Goal: Information Seeking & Learning: Learn about a topic

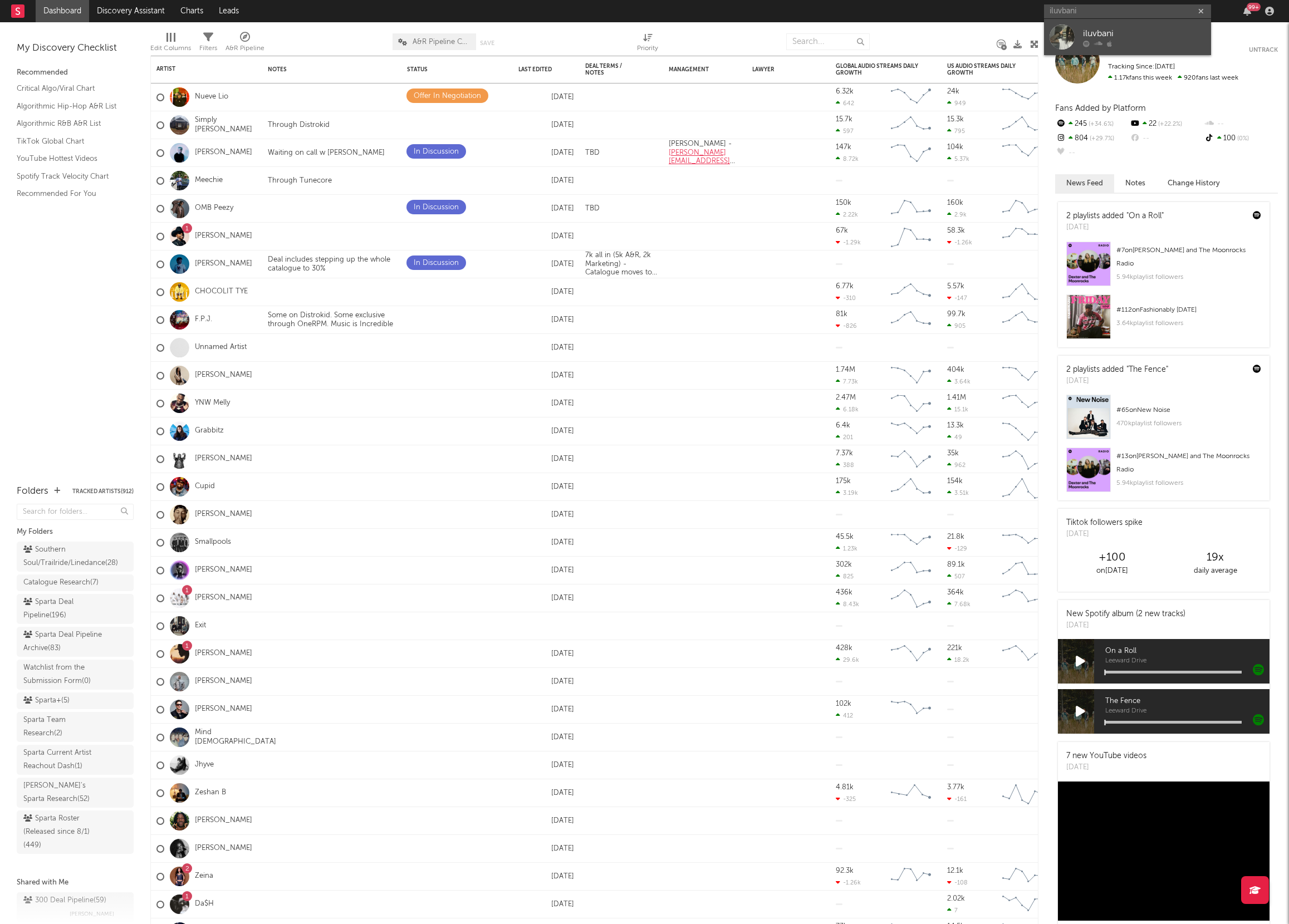
type input "iluvbani"
click at [1075, 39] on link "iluvbani" at bounding box center [1127, 37] width 167 height 36
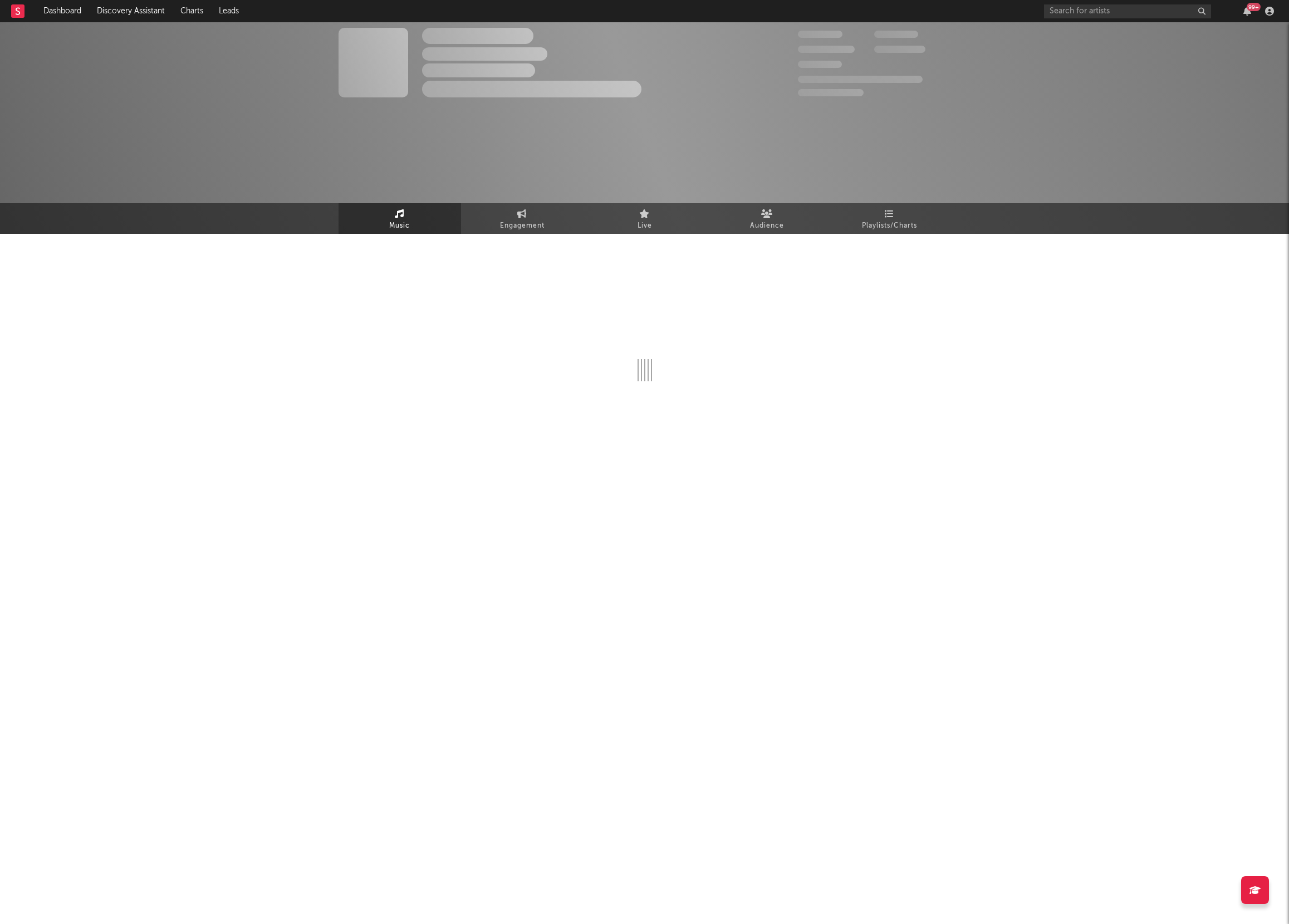
select select "6m"
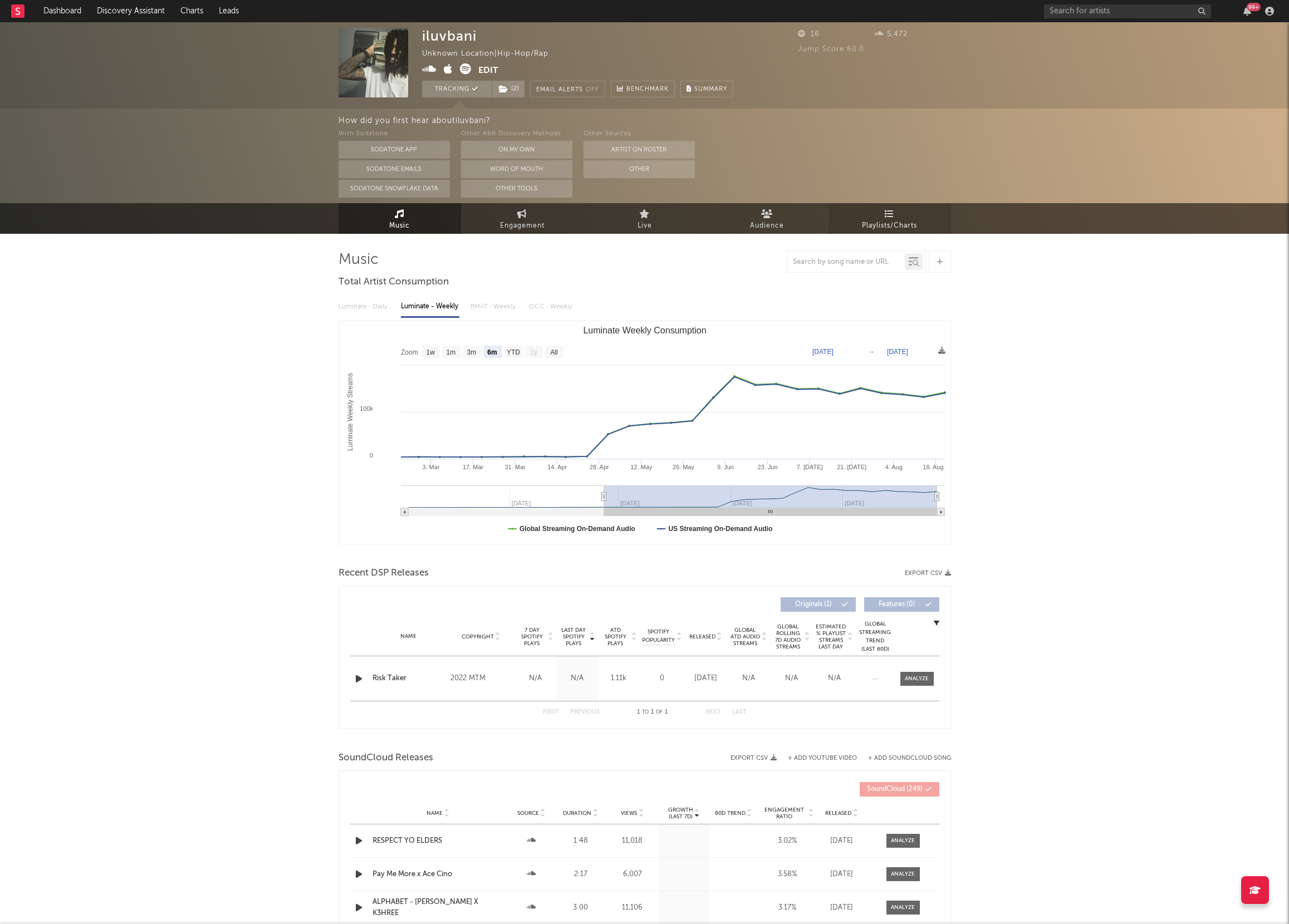
click at [861, 214] on link "Playlists/Charts" at bounding box center [889, 219] width 122 height 30
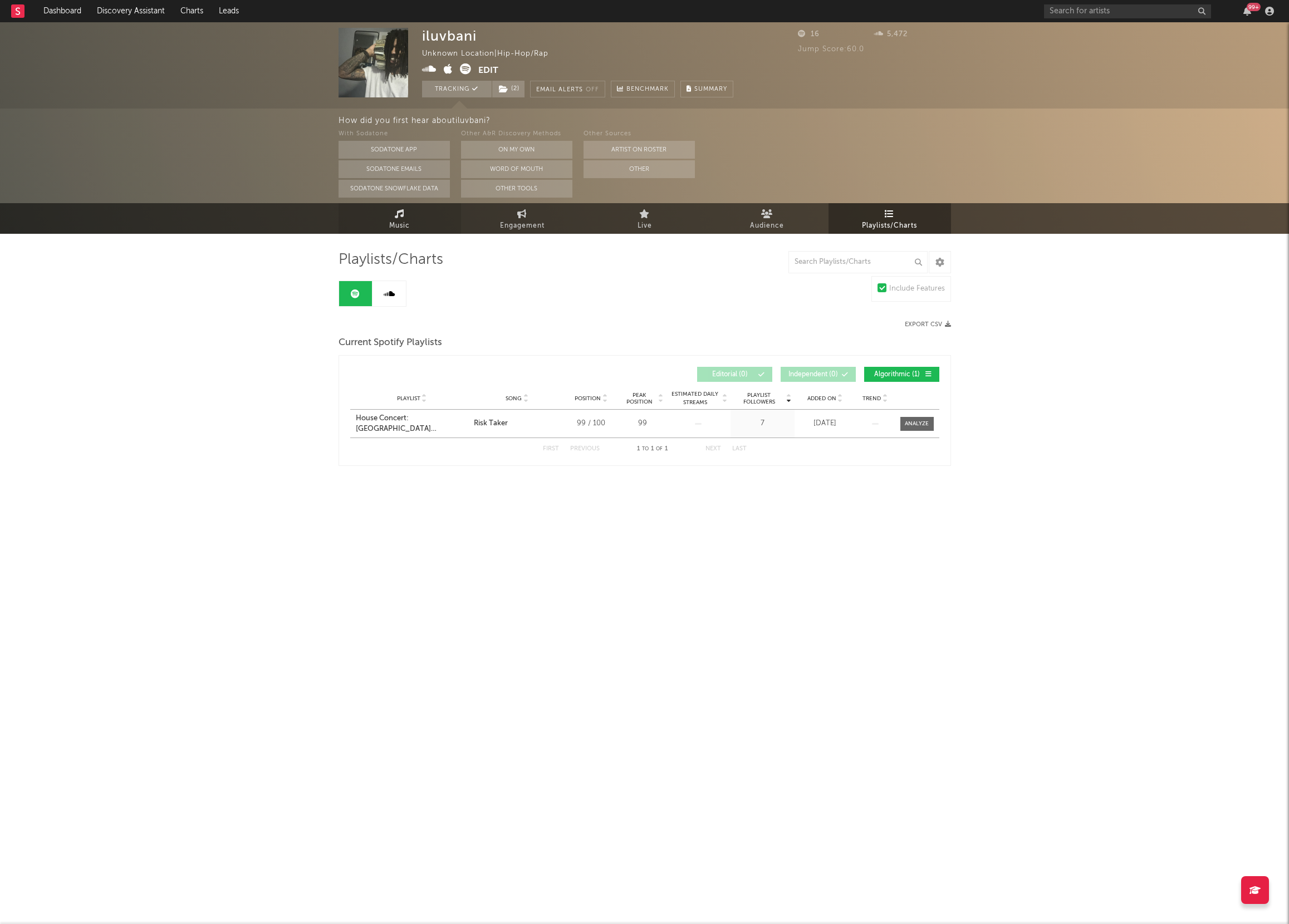
click at [405, 224] on span "Music" at bounding box center [400, 226] width 21 height 13
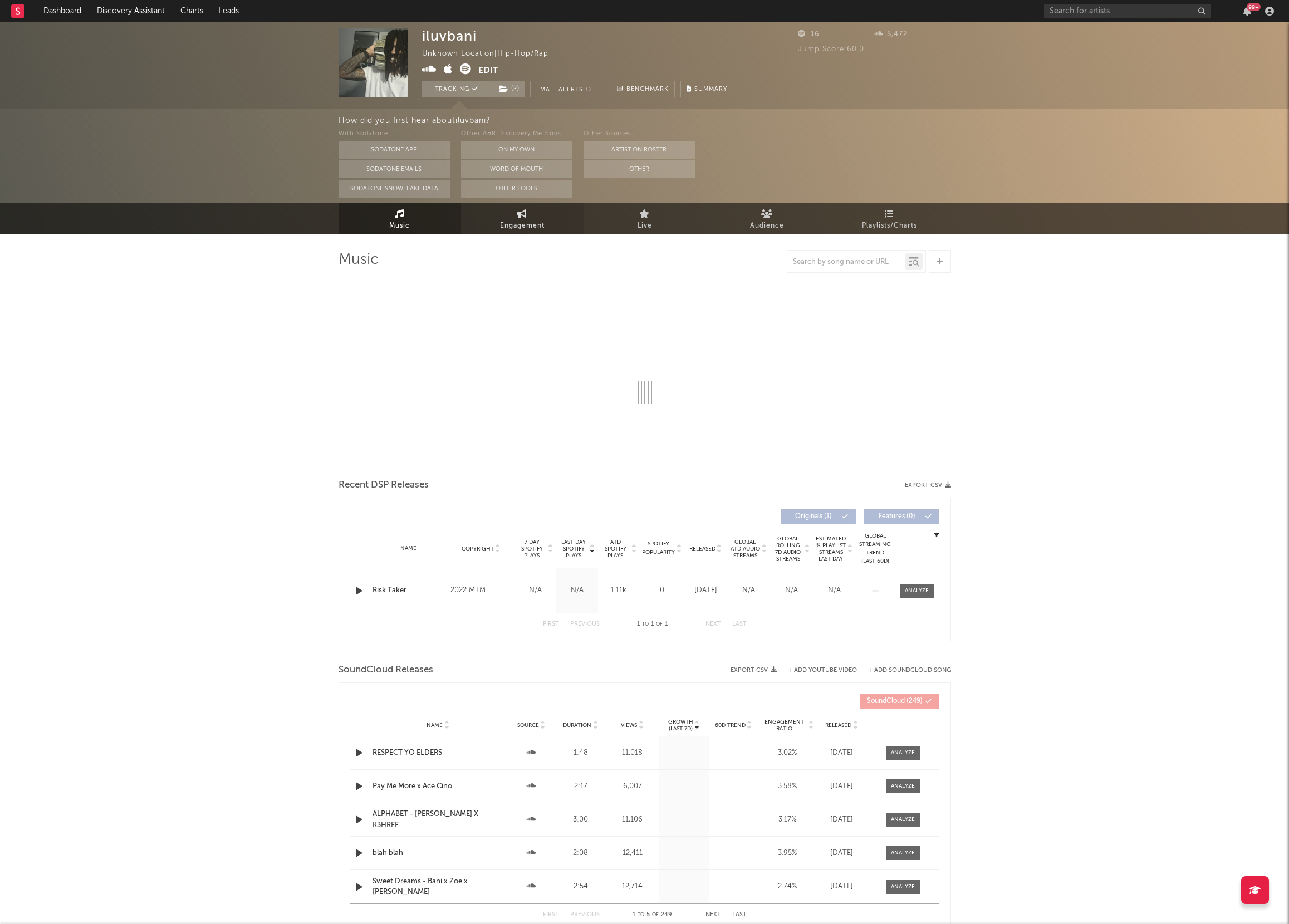
click at [504, 222] on span "Engagement" at bounding box center [522, 226] width 45 height 13
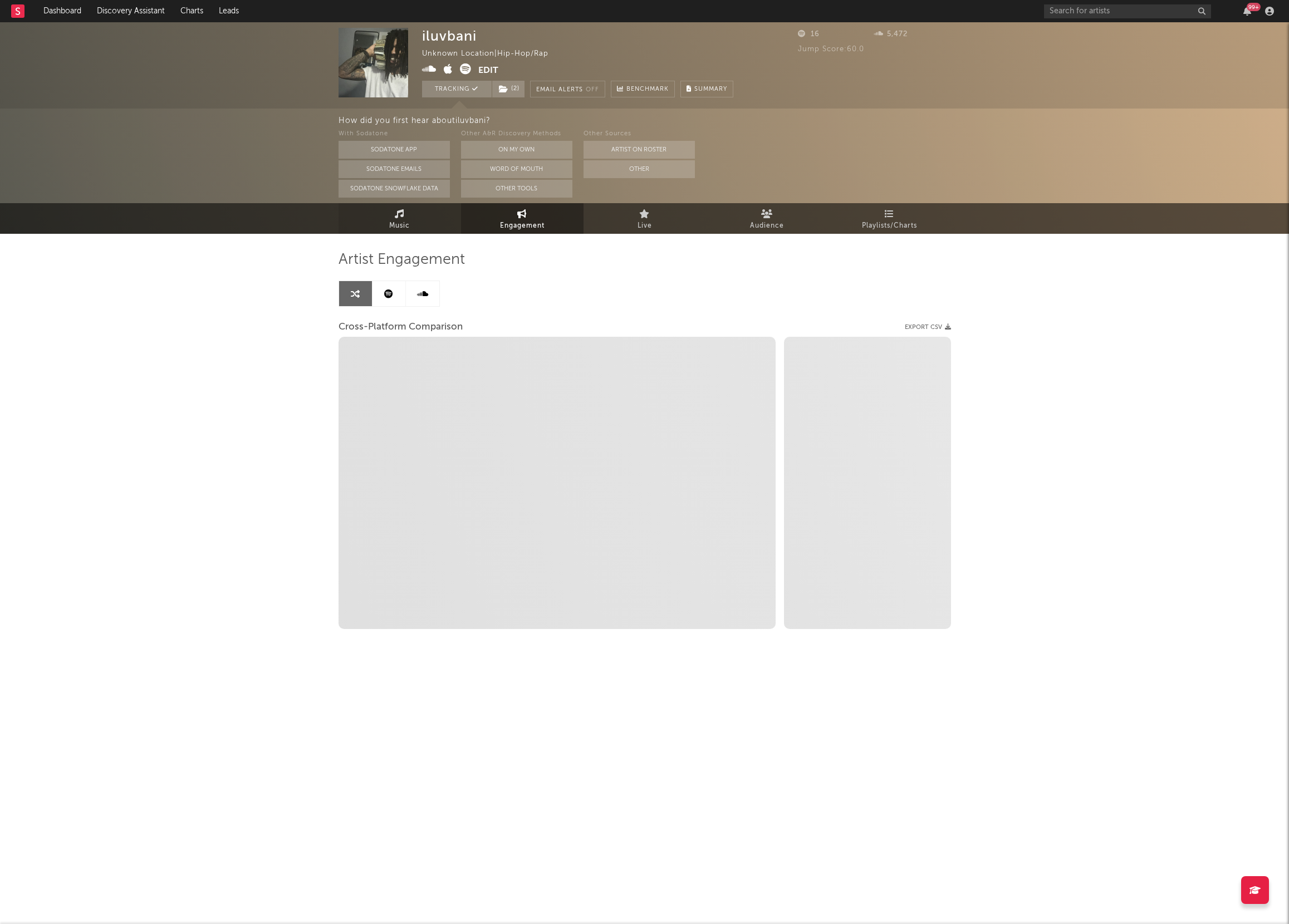
select select "1w"
click at [416, 224] on link "Music" at bounding box center [399, 219] width 122 height 30
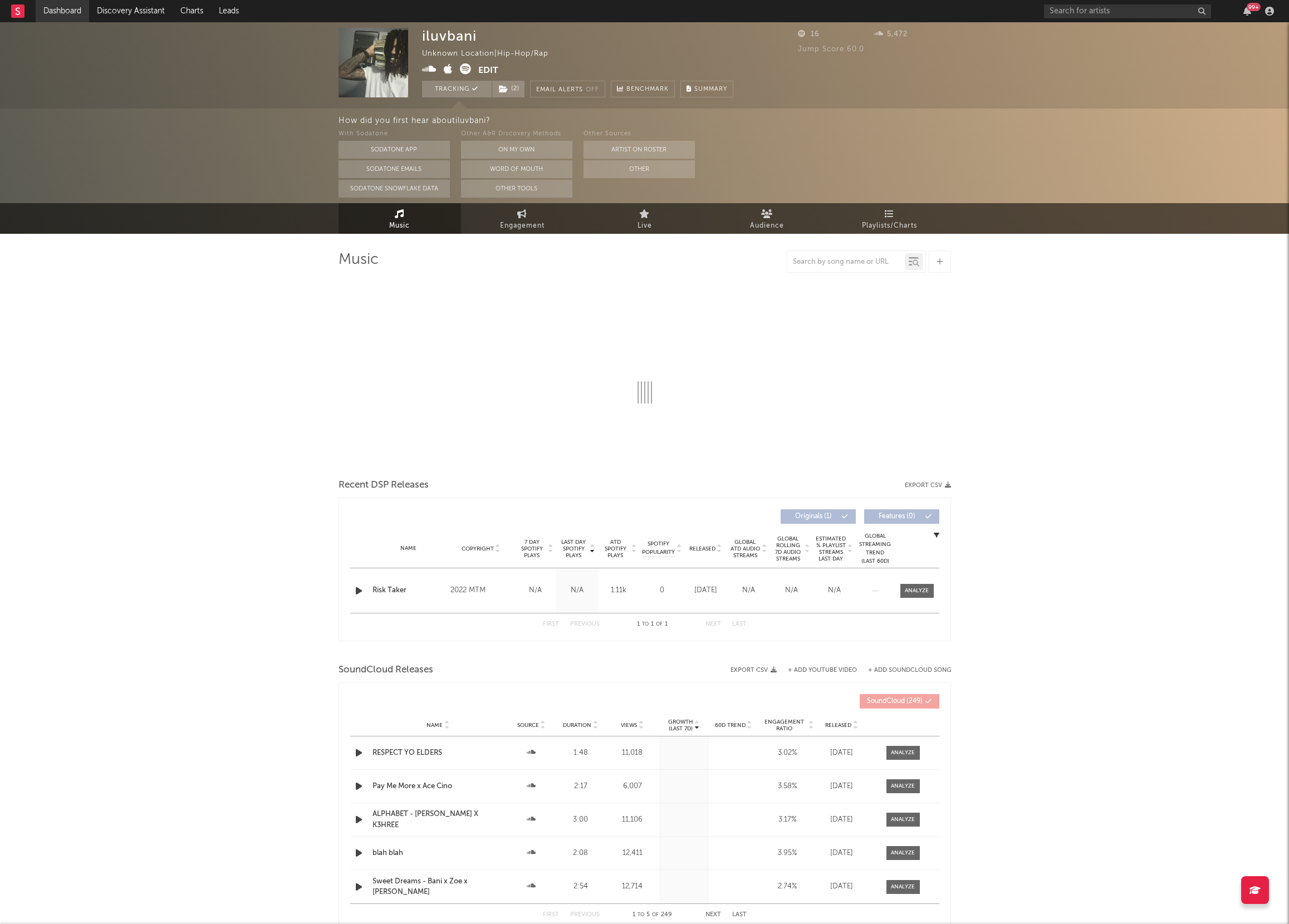
click at [71, 2] on link "Dashboard" at bounding box center [63, 11] width 53 height 23
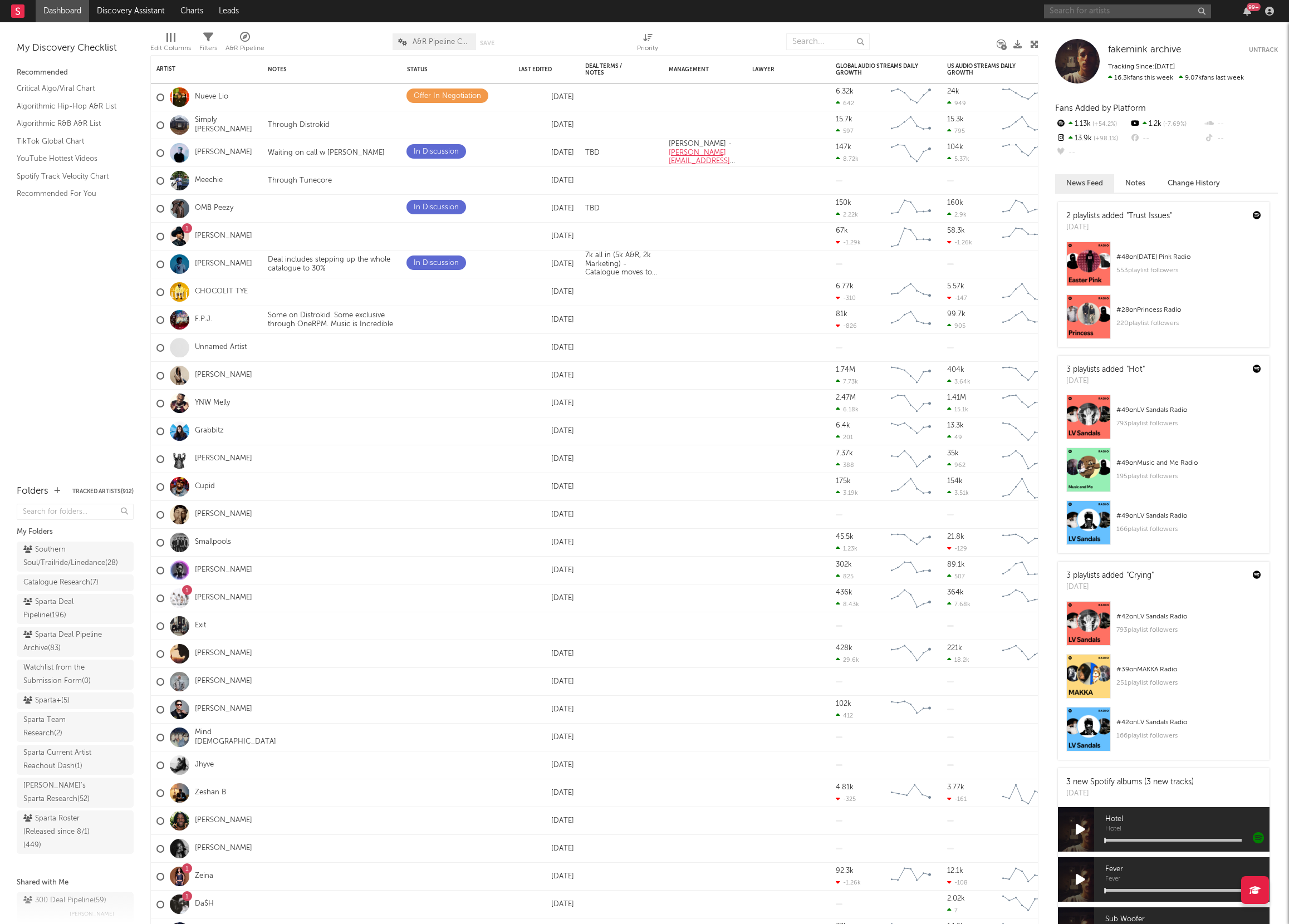
click at [1103, 14] on input "text" at bounding box center [1127, 11] width 167 height 14
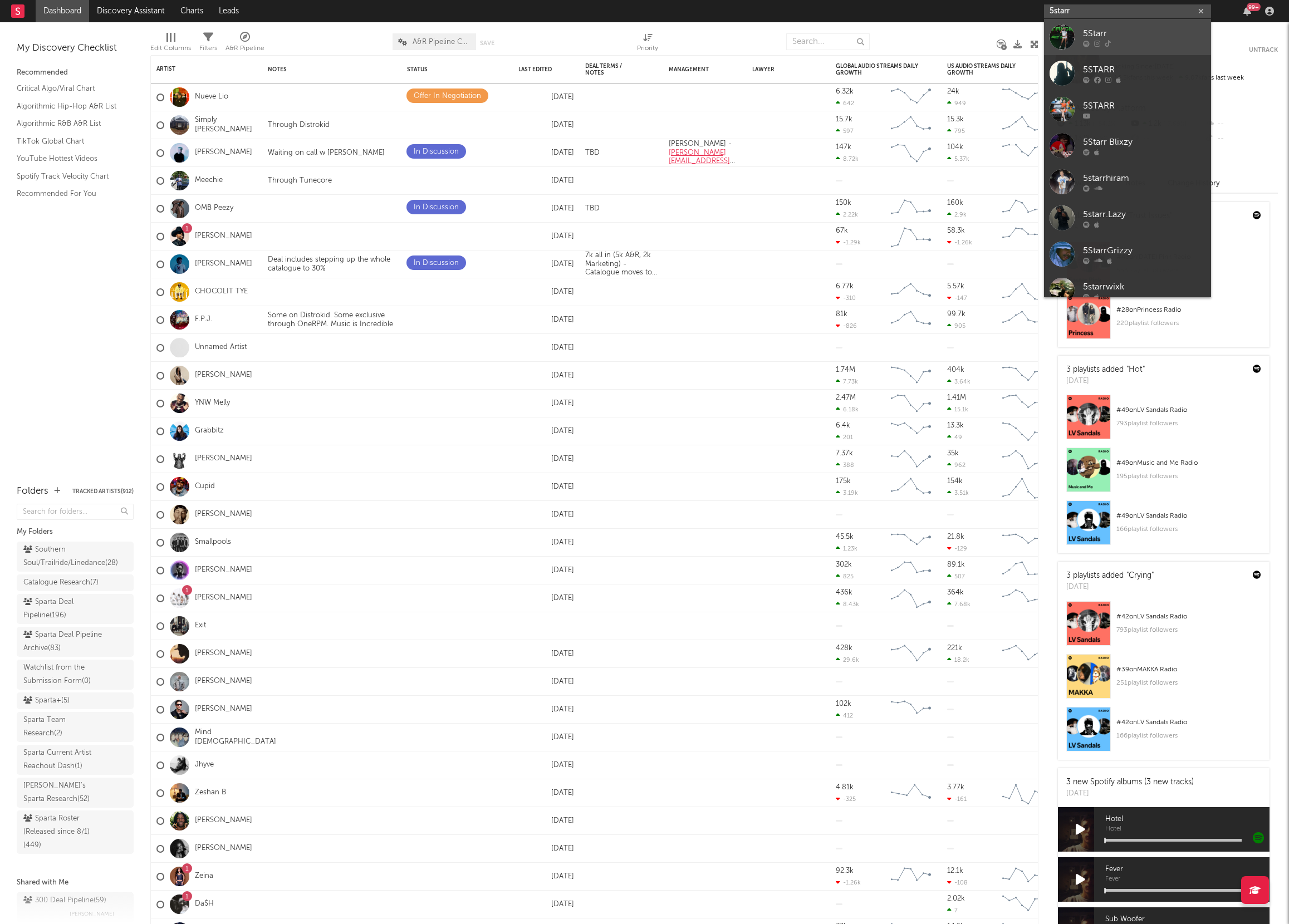
type input "5starr"
click at [1120, 45] on div at bounding box center [1143, 43] width 122 height 7
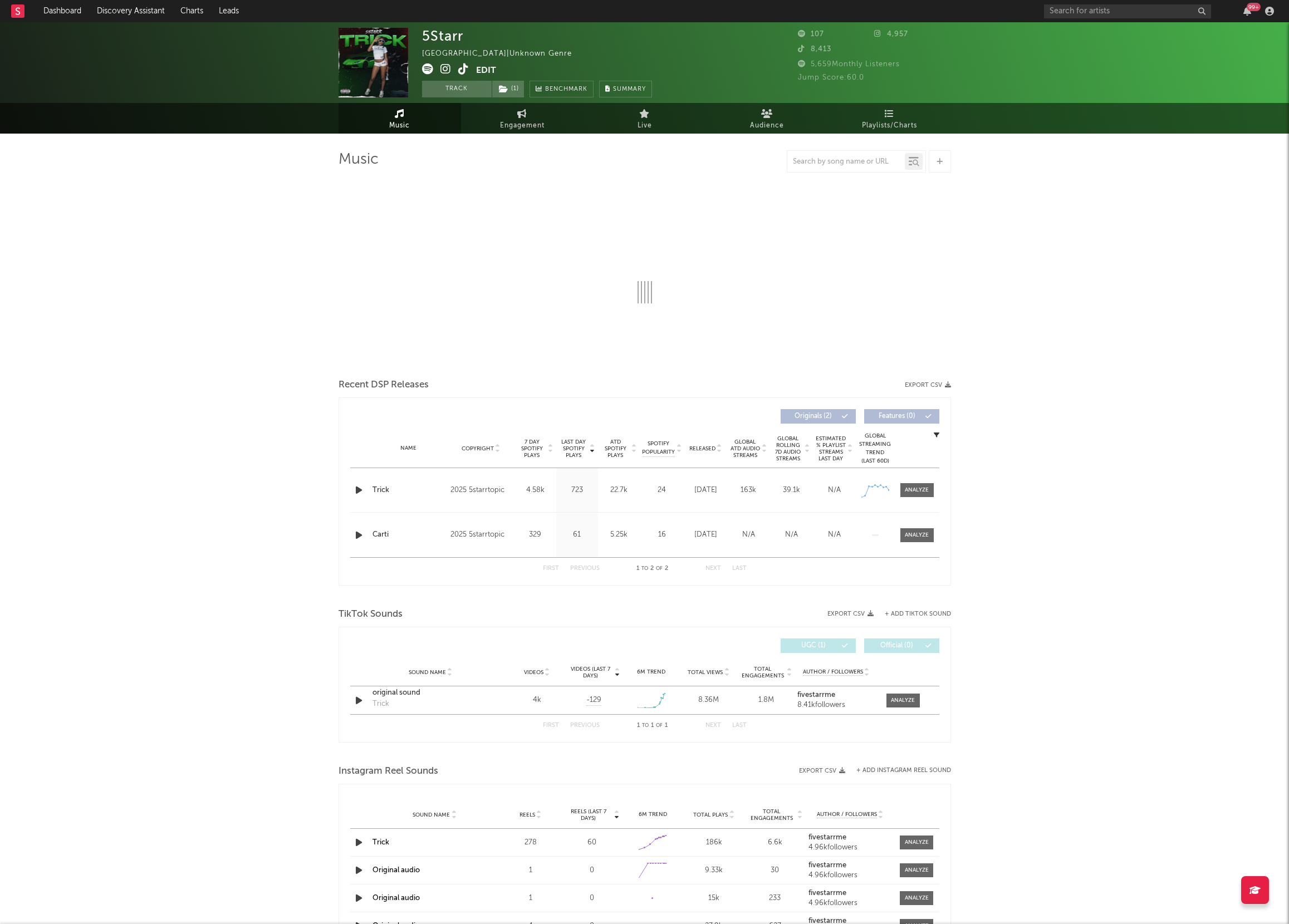
select select "1w"
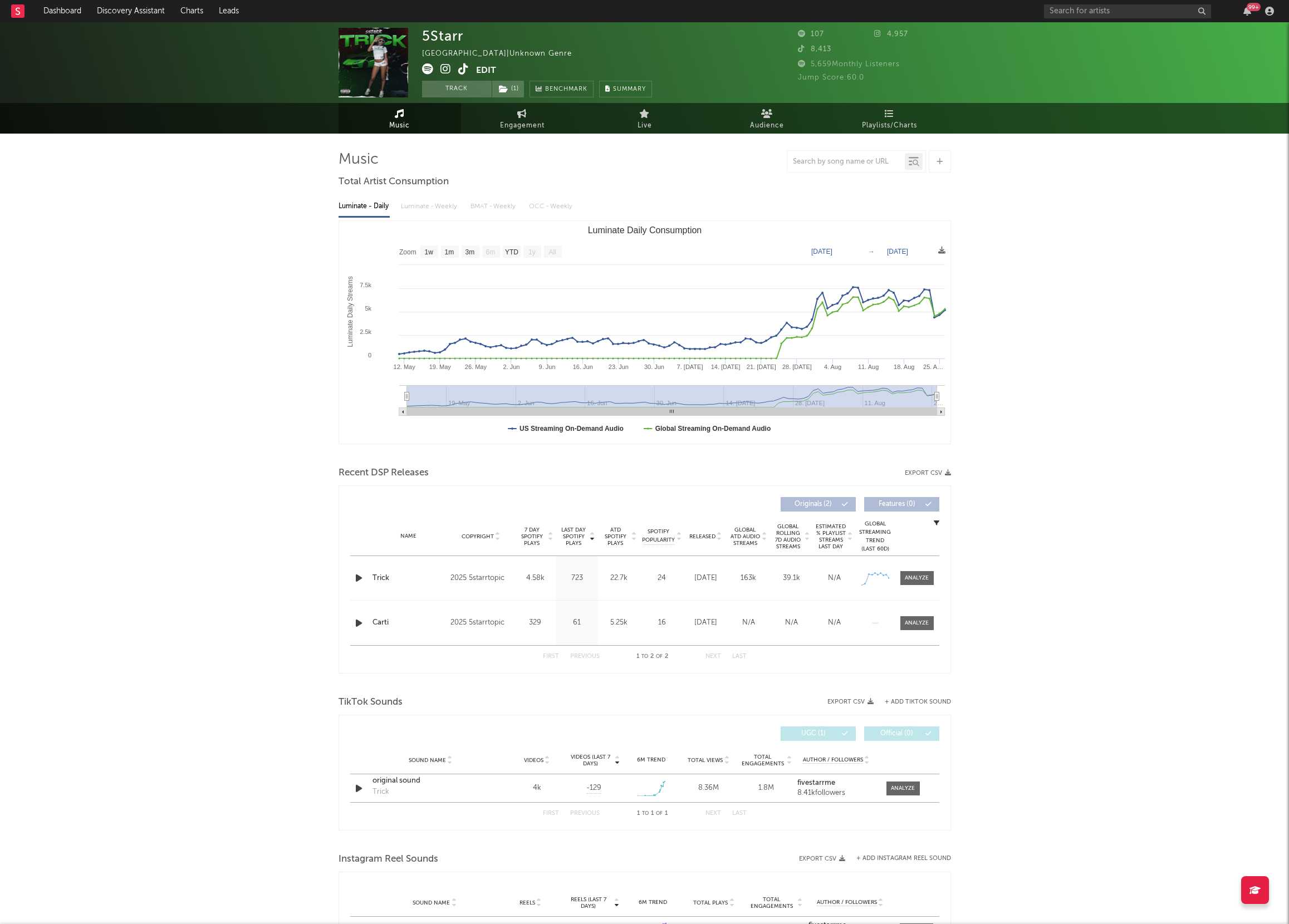
click at [443, 69] on icon at bounding box center [445, 69] width 10 height 11
click at [448, 86] on button "Track" at bounding box center [457, 89] width 69 height 17
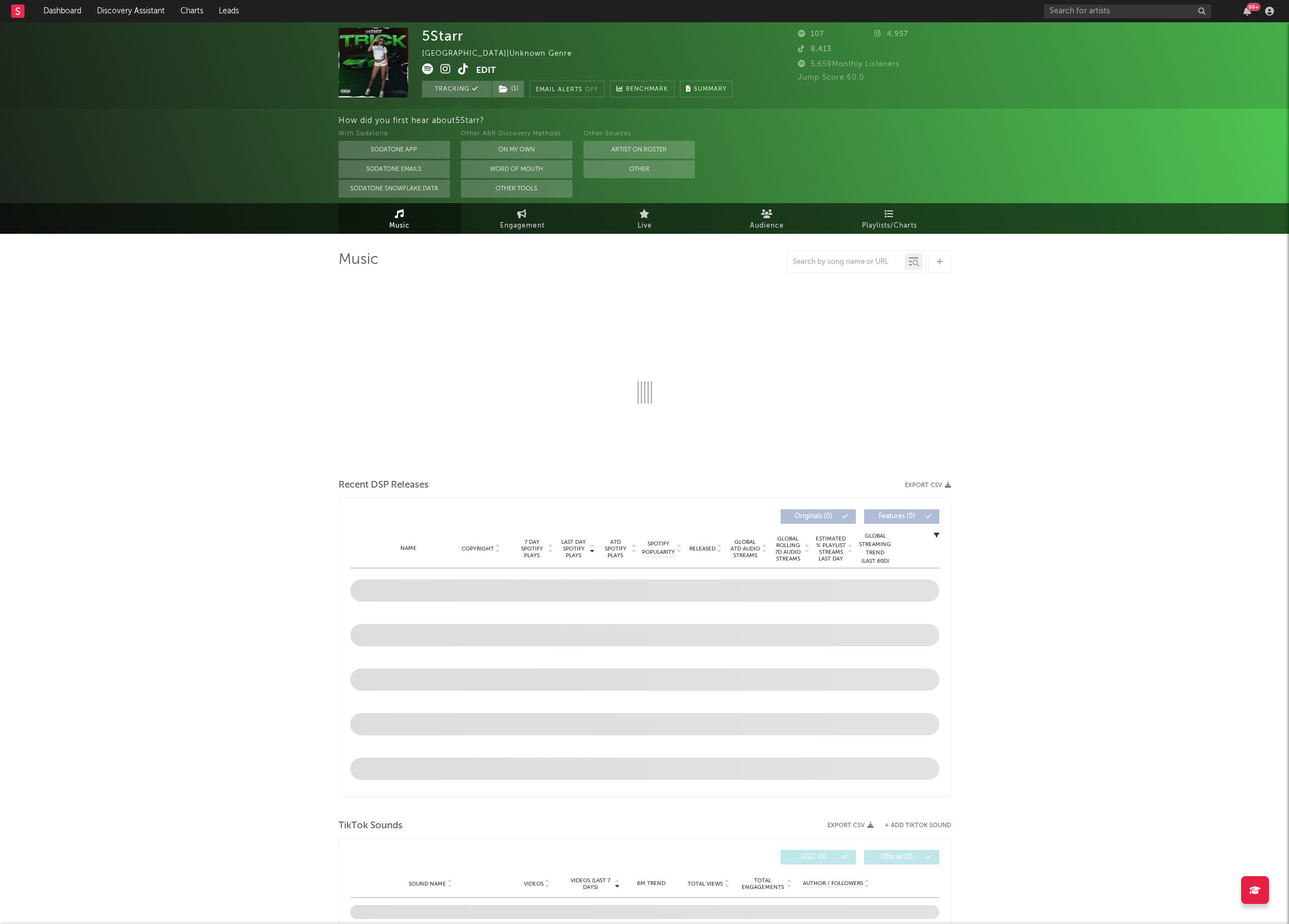
select select "1w"
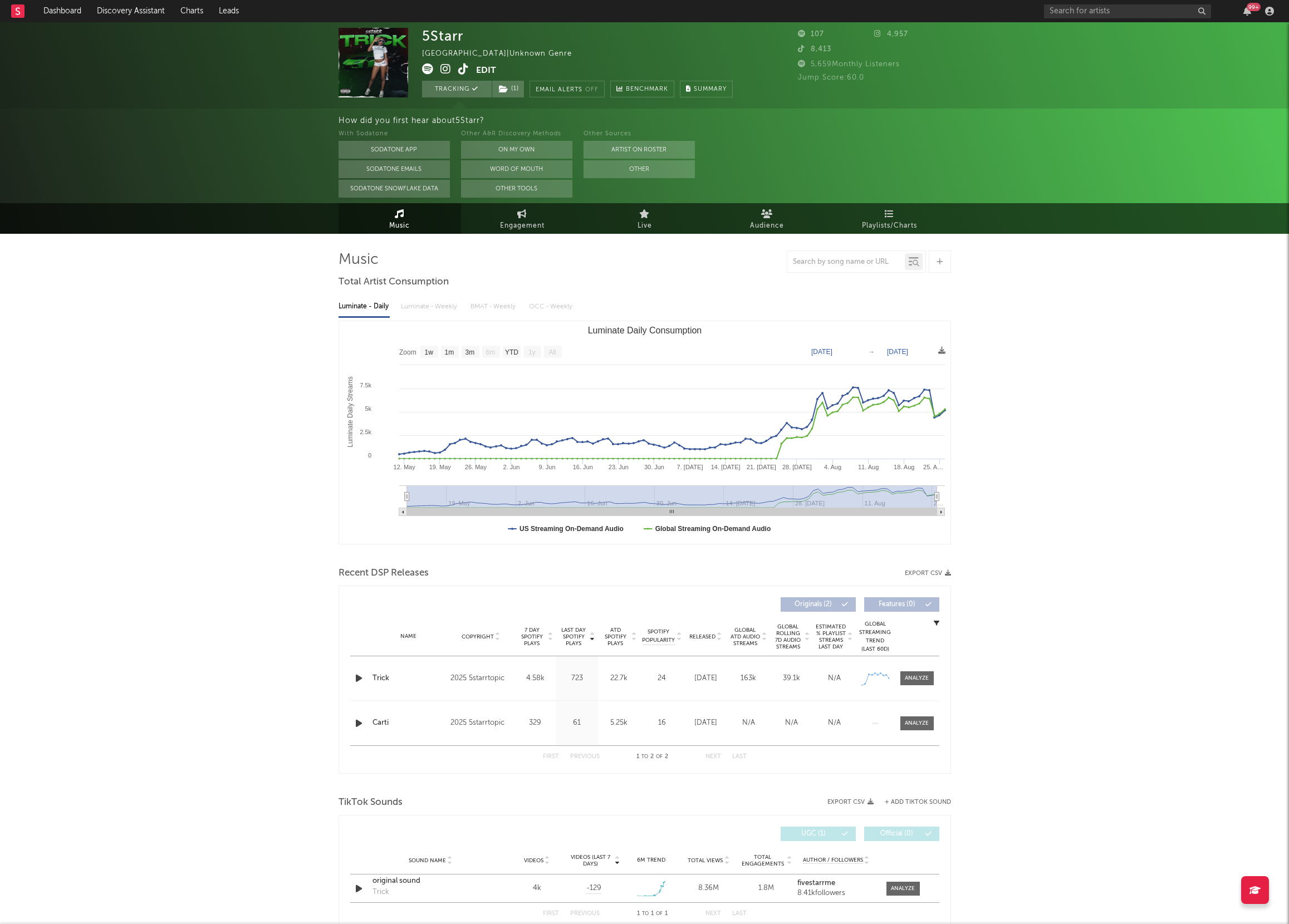
click at [1014, 14] on nav "Dashboard Discovery Assistant Charts Leads 99 +" at bounding box center [644, 11] width 1289 height 23
click at [1077, 14] on input "text" at bounding box center [1127, 11] width 167 height 14
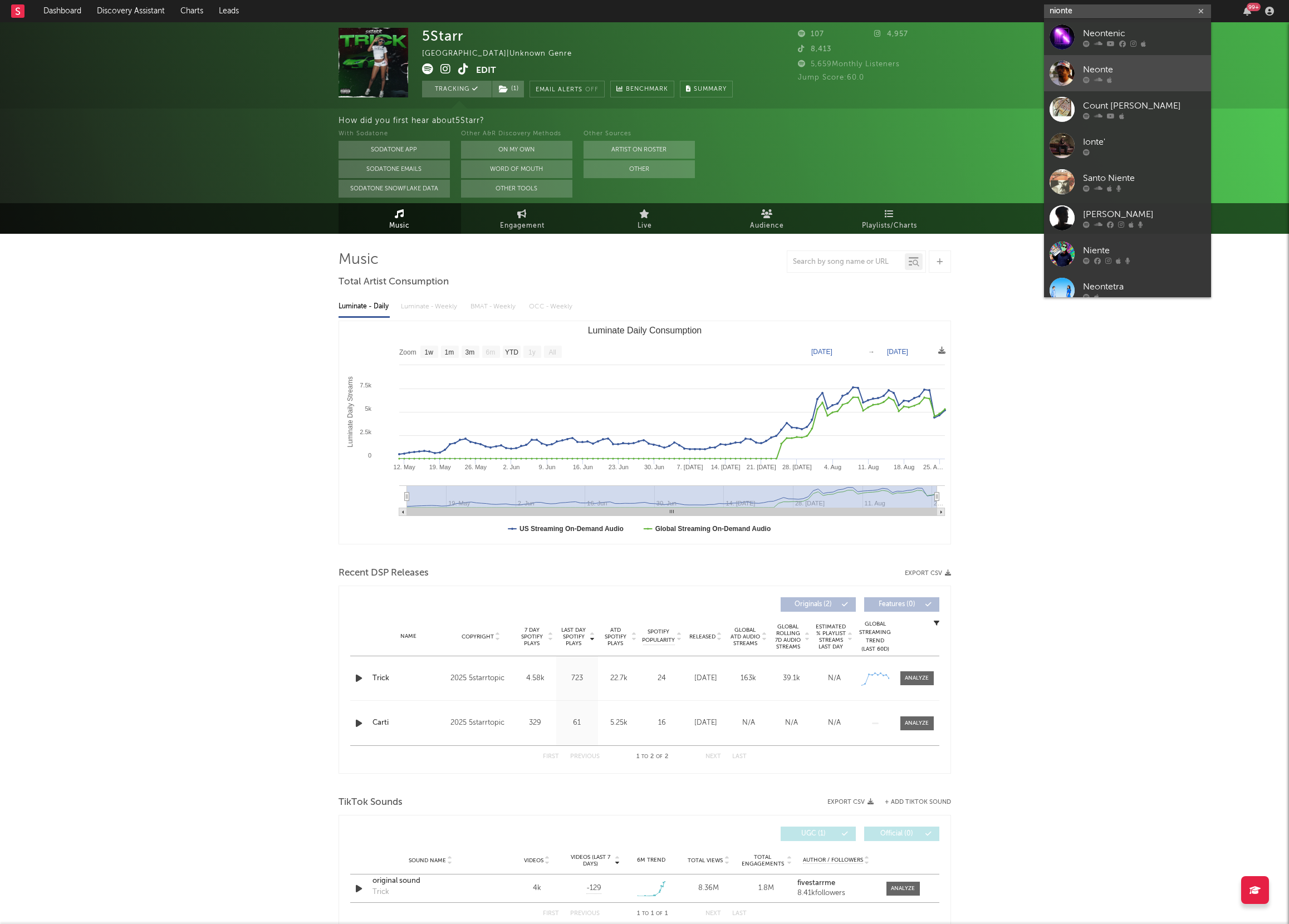
type input "nionte"
click at [1067, 67] on div at bounding box center [1062, 73] width 25 height 25
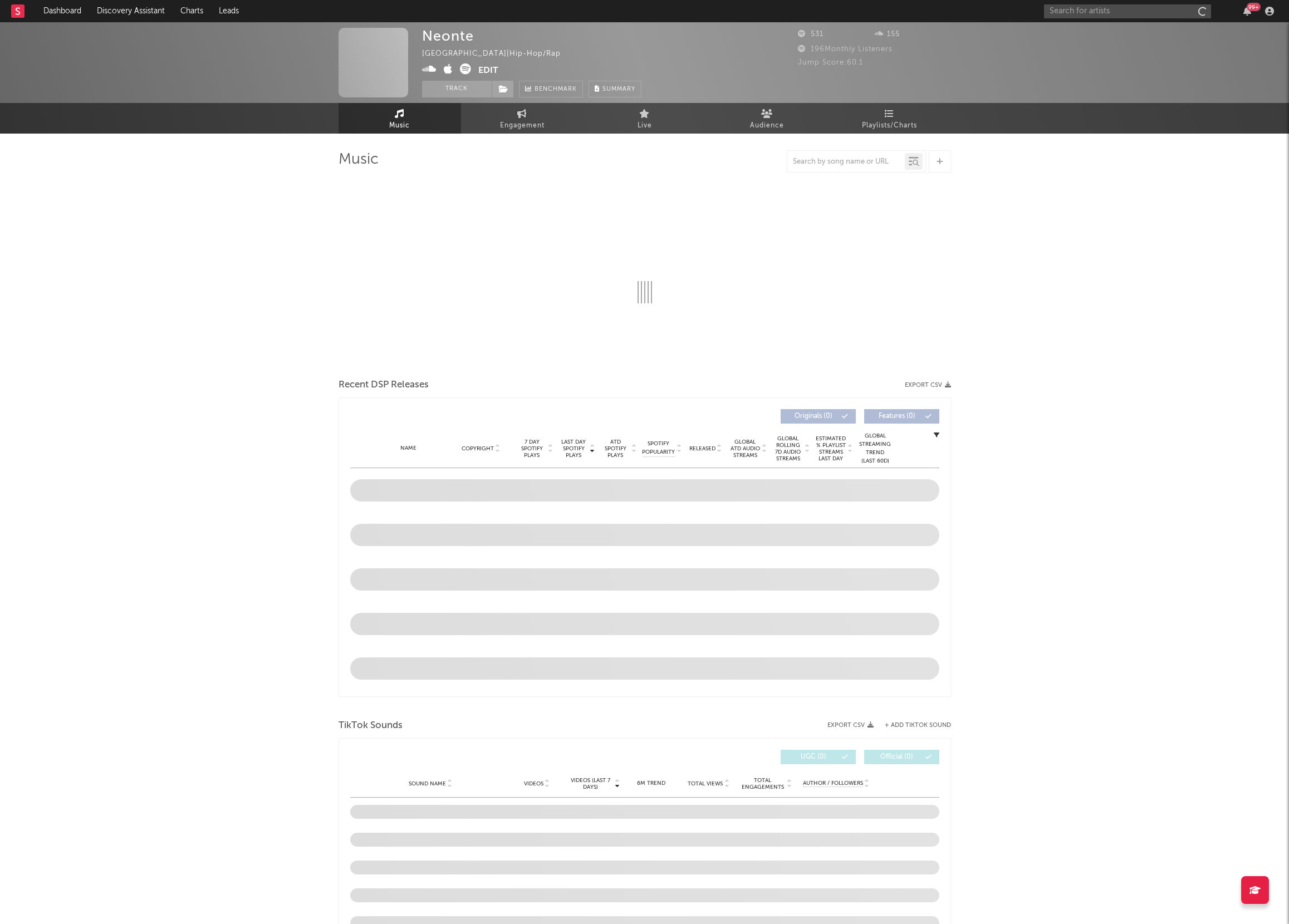
select select "1w"
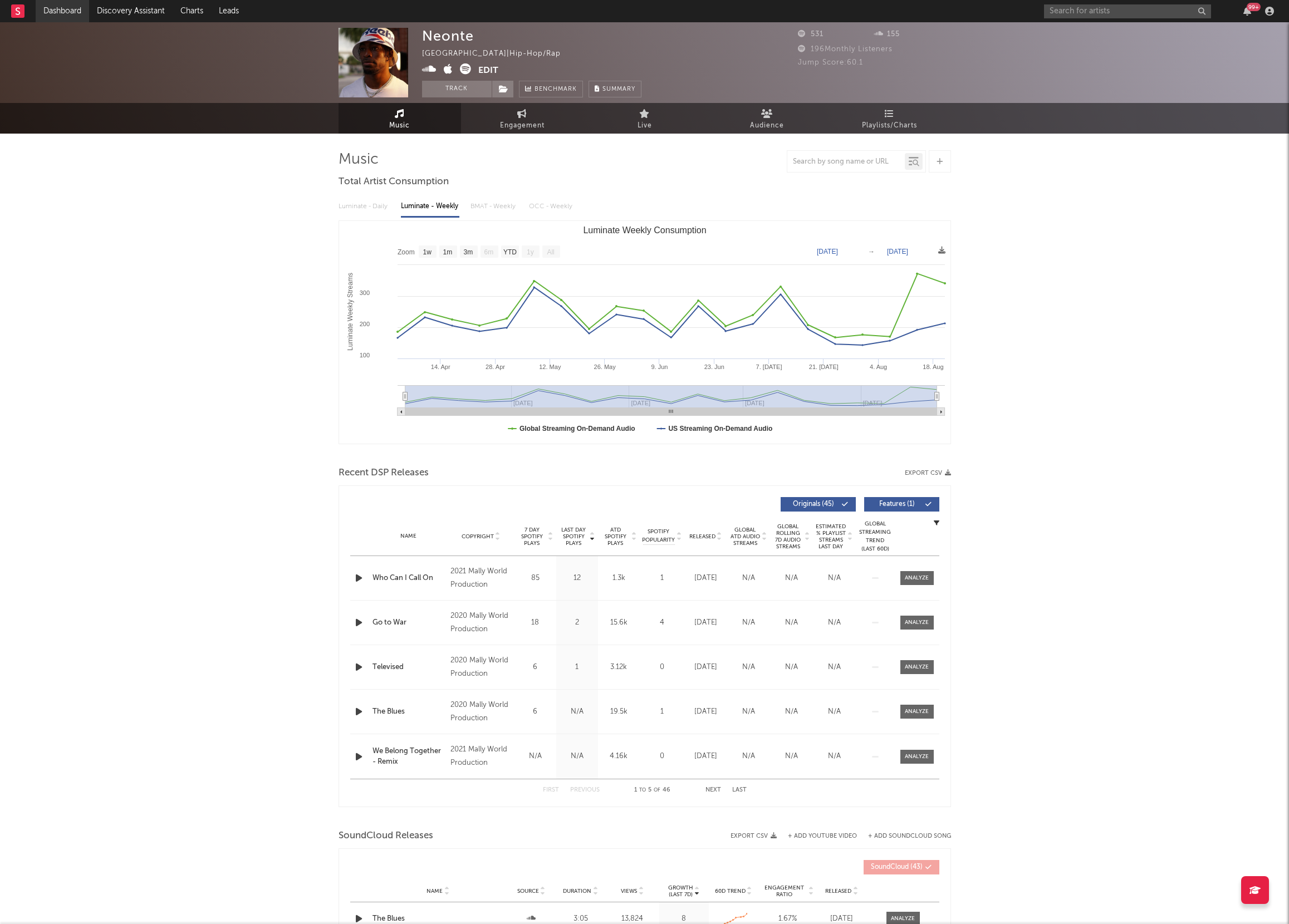
click at [58, 11] on link "Dashboard" at bounding box center [63, 11] width 53 height 23
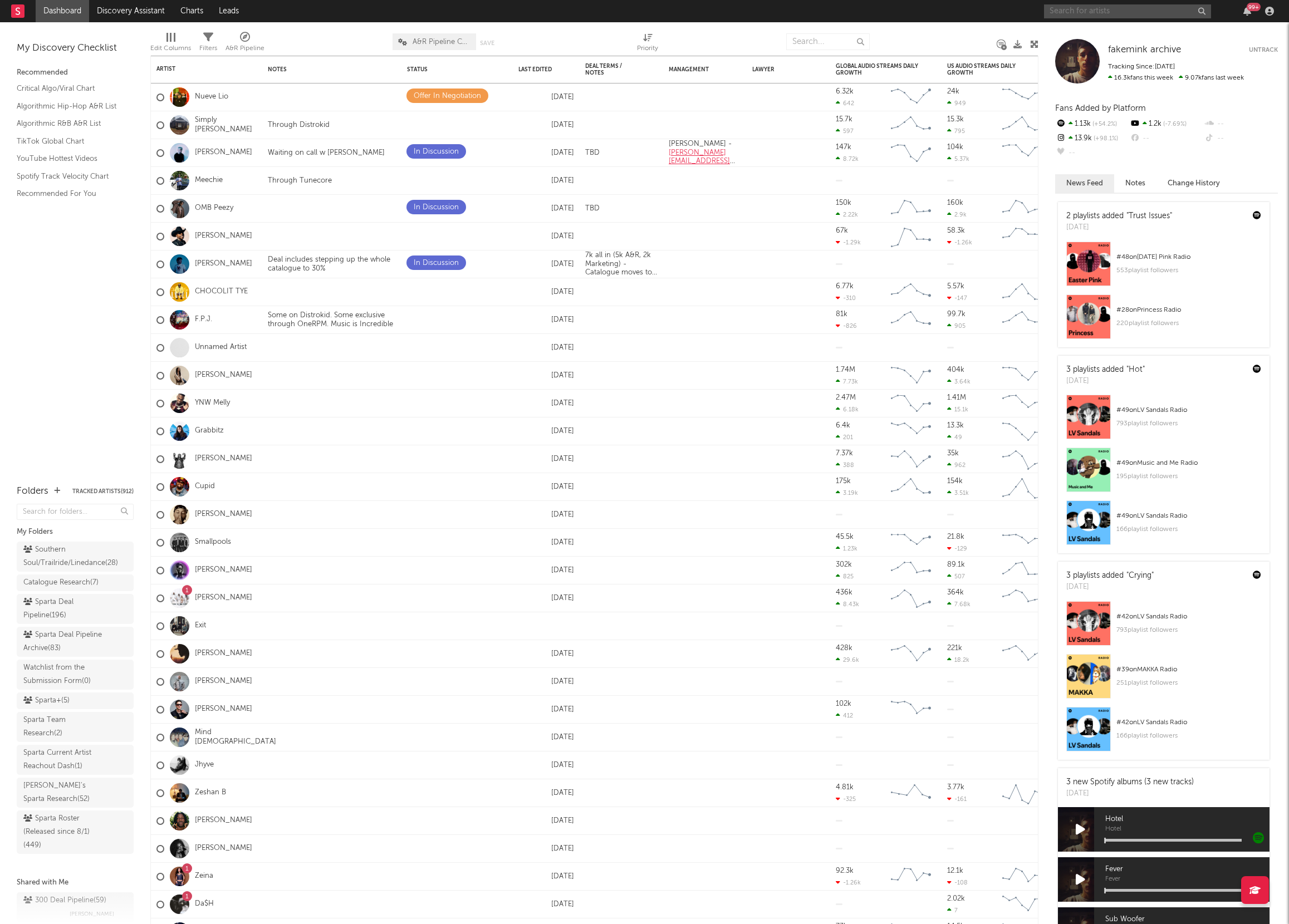
click at [1106, 12] on input "text" at bounding box center [1127, 11] width 167 height 14
type input "el [PERSON_NAME]"
click at [1097, 27] on div "El Cousteau" at bounding box center [1143, 33] width 122 height 13
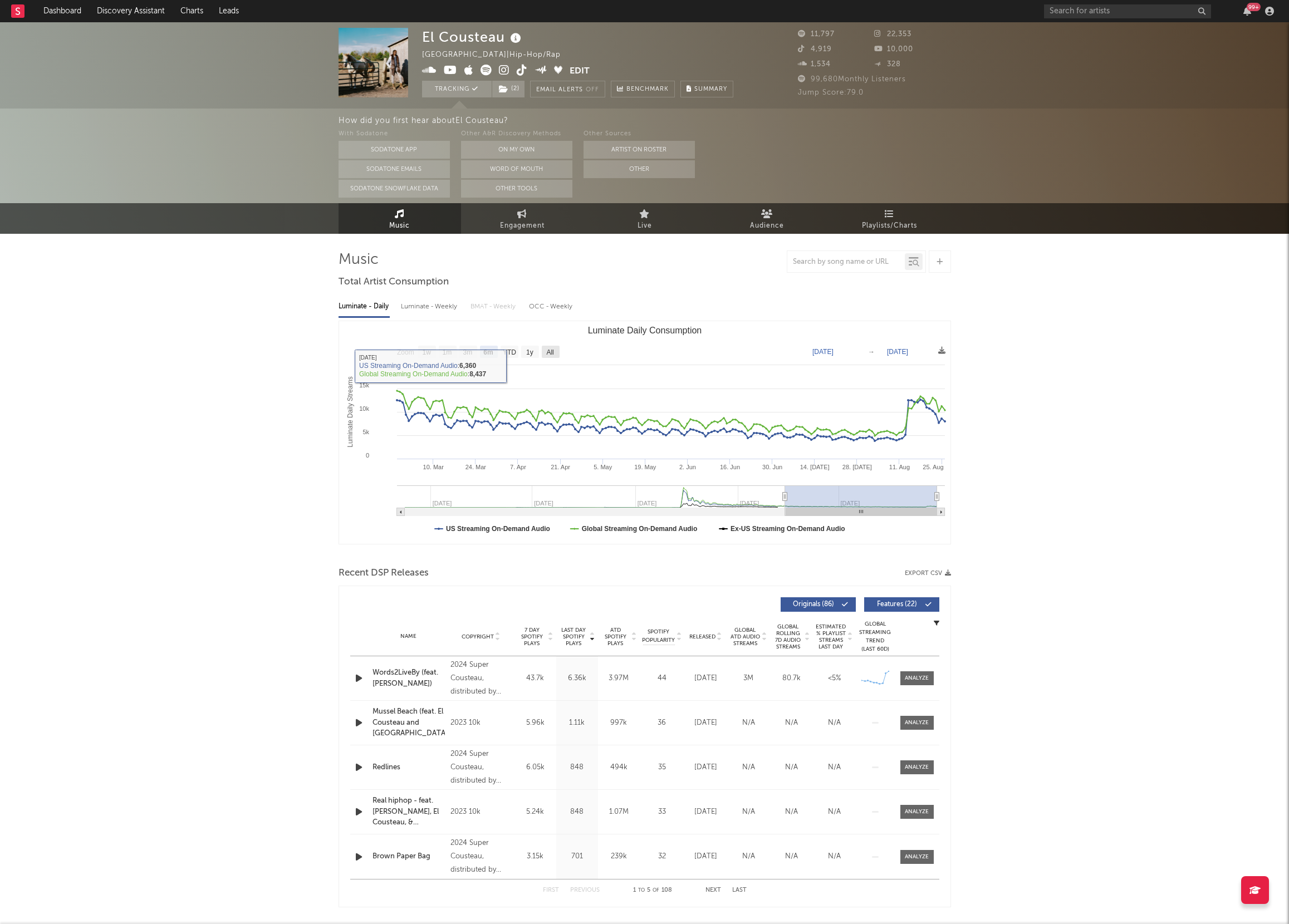
click at [544, 353] on rect "Luminate Daily Consumption" at bounding box center [550, 351] width 18 height 12
select select "All"
type input "[DATE]"
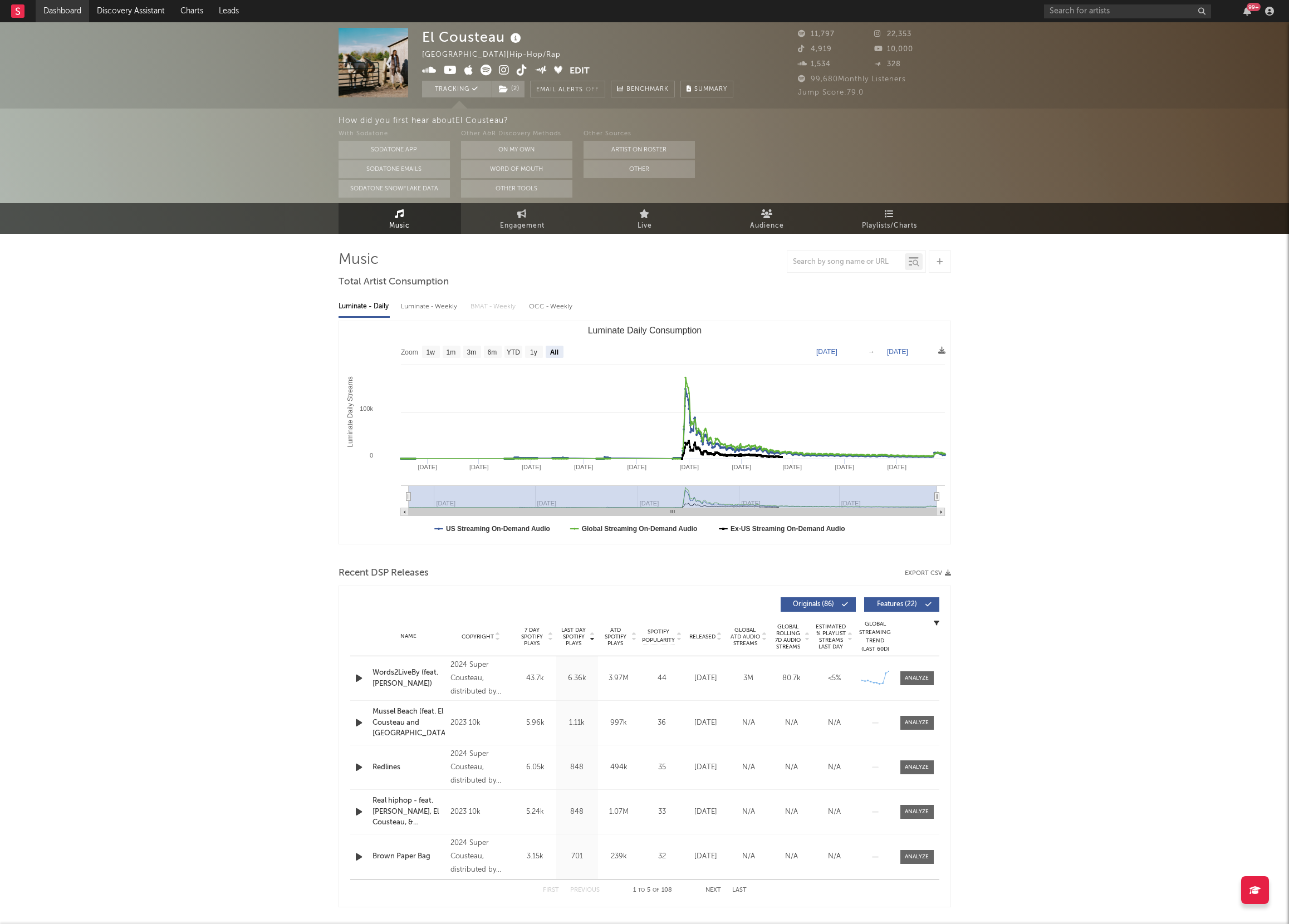
click at [58, 14] on link "Dashboard" at bounding box center [63, 11] width 53 height 23
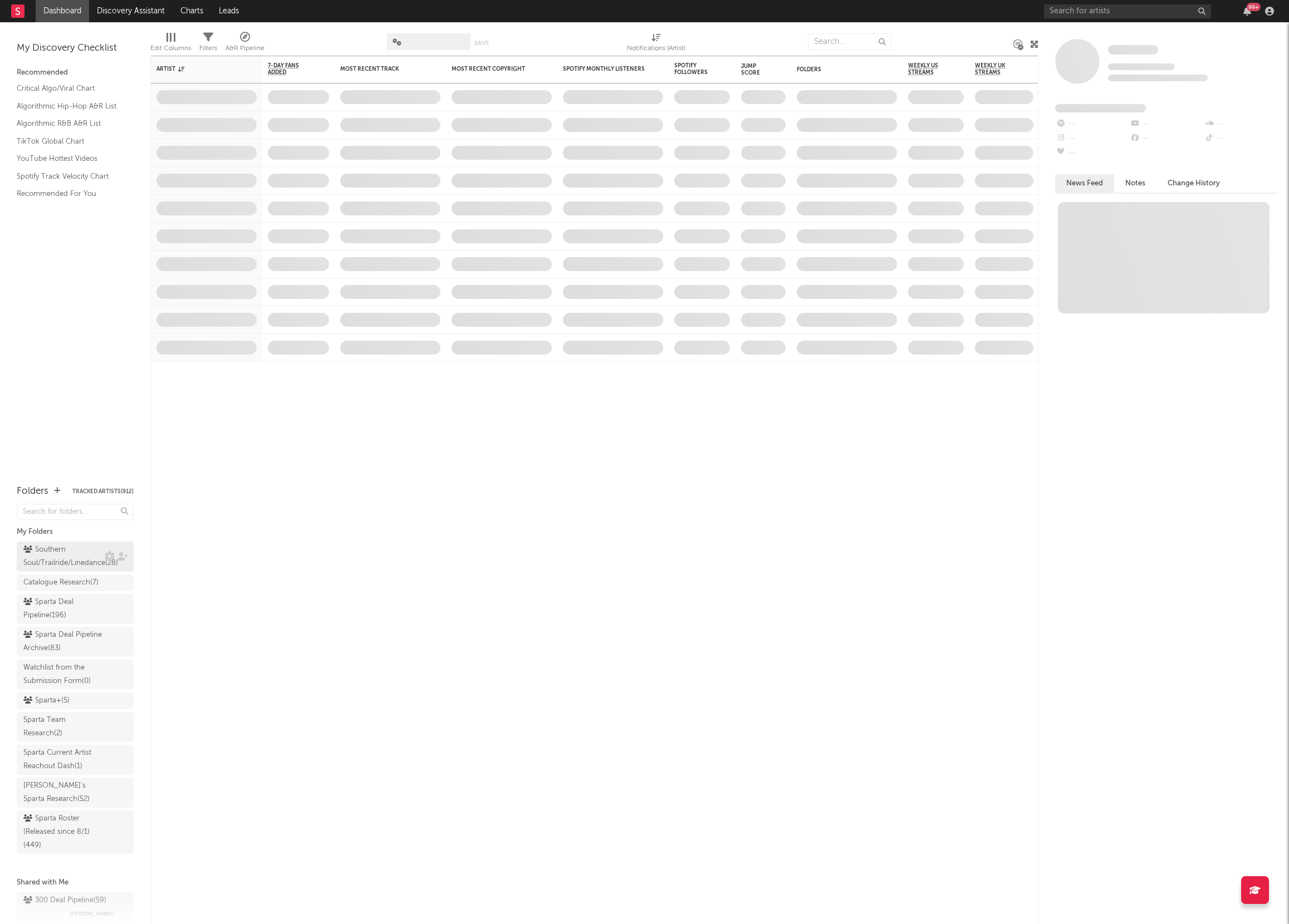
click at [60, 561] on div "Southern Soul/Trailride/Linedance ( 28 )" at bounding box center [71, 557] width 95 height 27
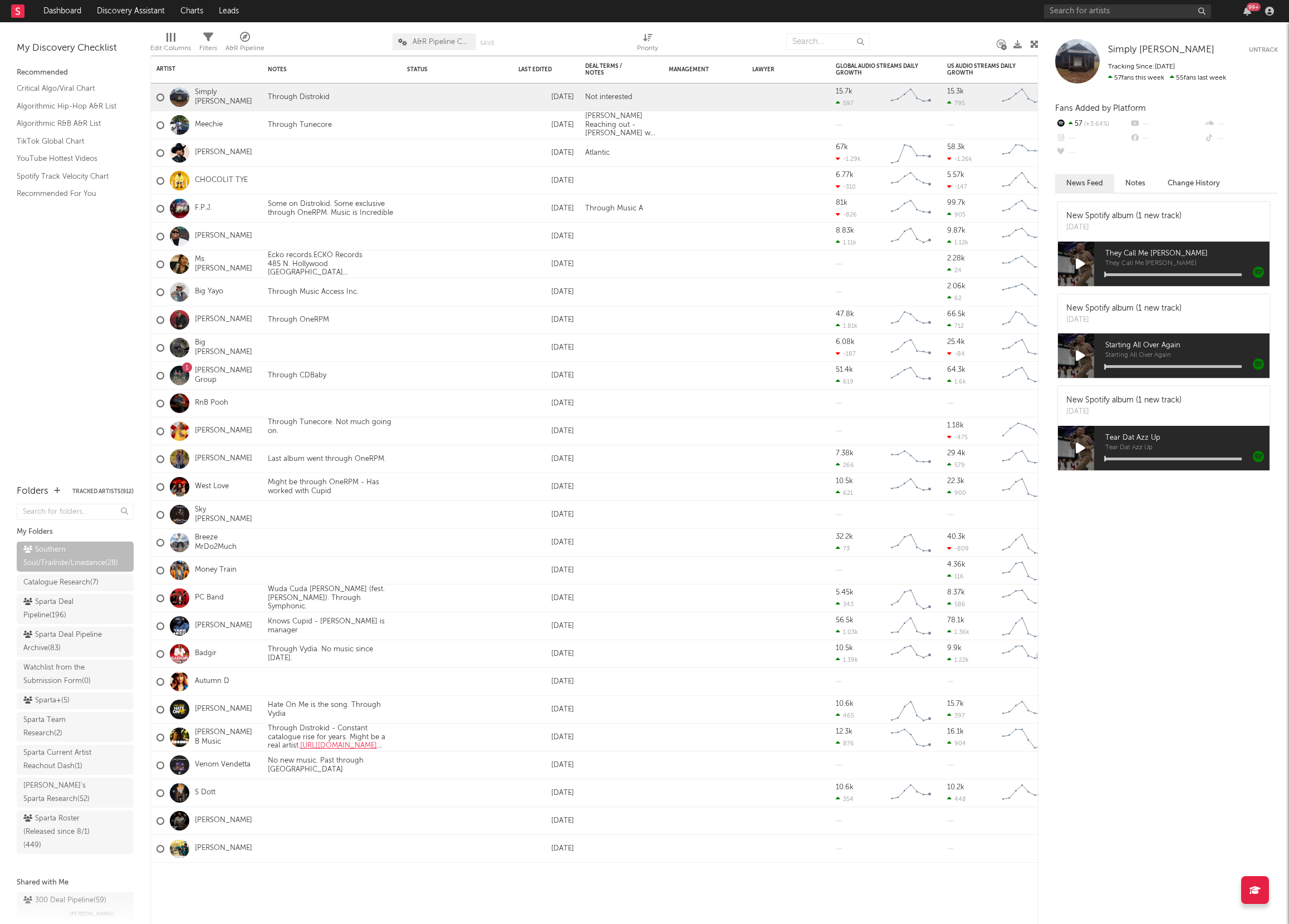
click at [1163, 778] on div "New Spotify album (1 new track) [DATE] They Call Me [PERSON_NAME] They Call Me …" at bounding box center [1166, 560] width 223 height 724
